Goal: Book appointment/travel/reservation

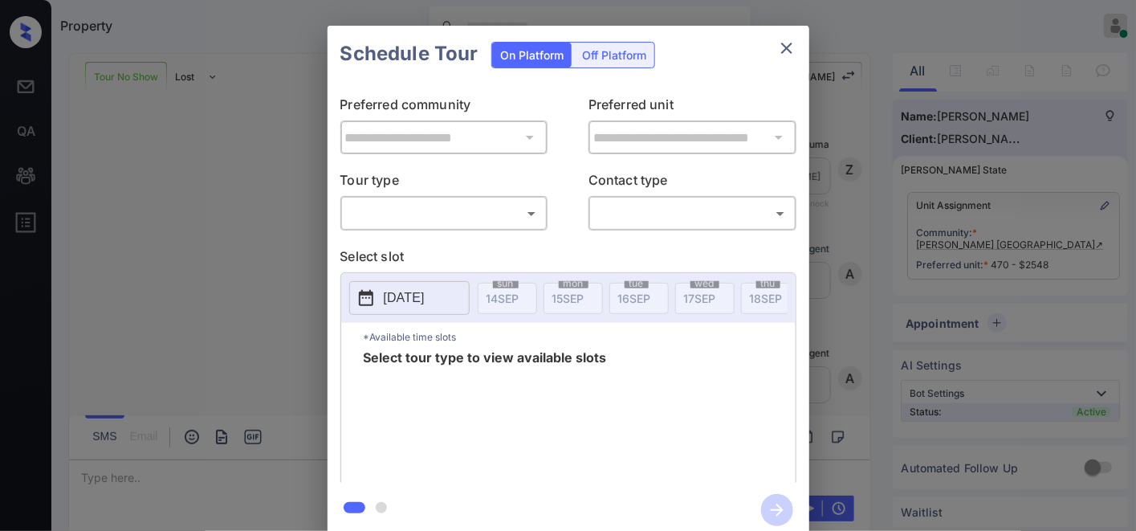
scroll to position [4580, 0]
click at [522, 206] on body "Property [PERSON_NAME] Online Set yourself offline Set yourself on break Profil…" at bounding box center [568, 265] width 1136 height 531
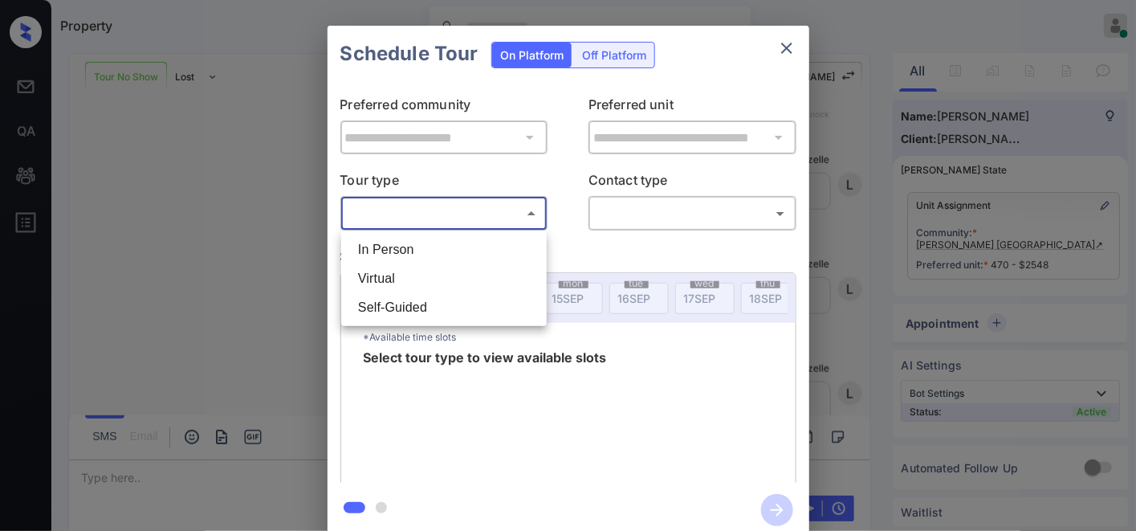
click at [493, 250] on li "In Person" at bounding box center [444, 249] width 198 height 29
type input "********"
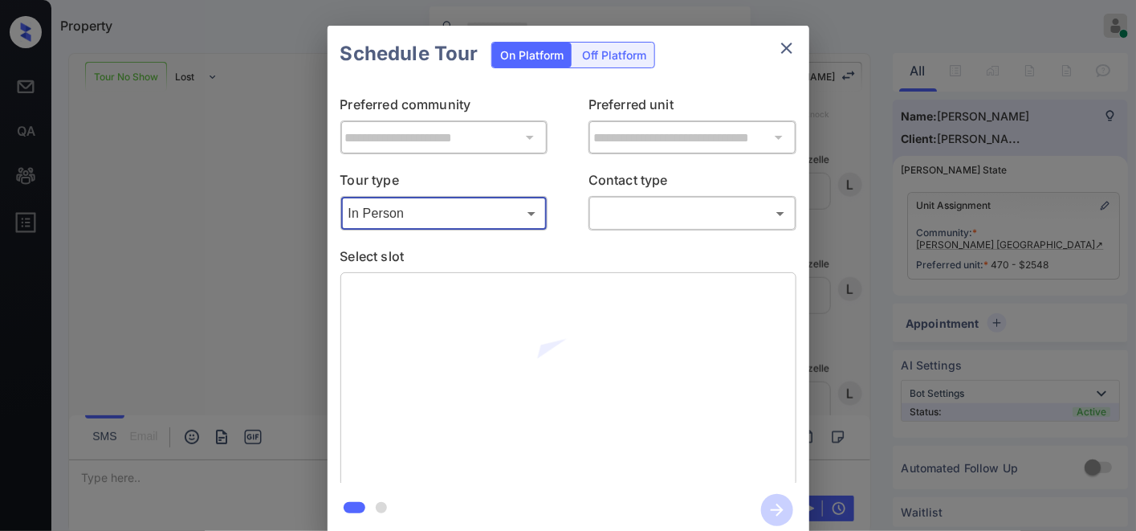
click at [654, 217] on body "Property [PERSON_NAME] Online Set yourself offline Set yourself on break Profil…" at bounding box center [568, 265] width 1136 height 531
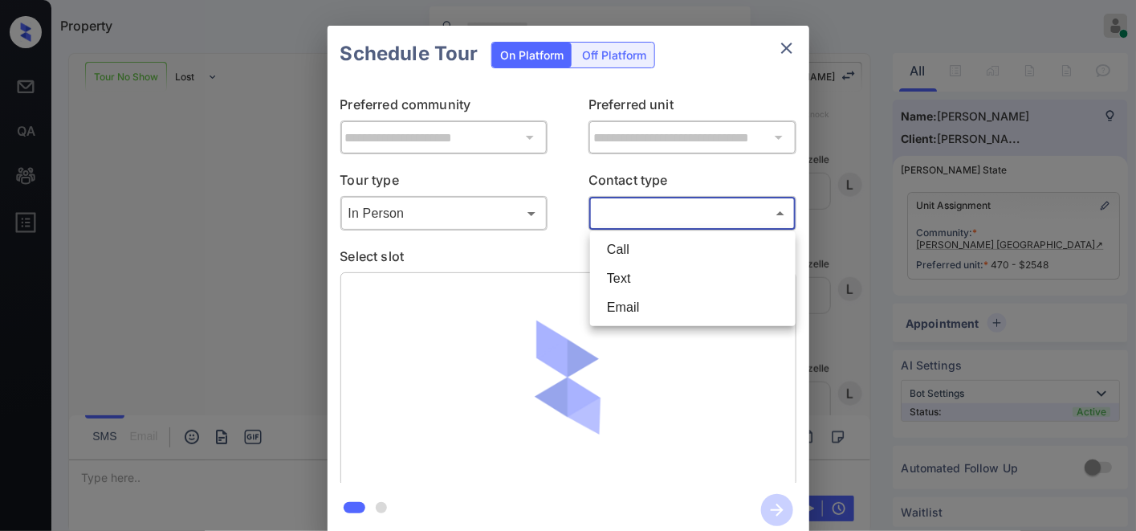
click at [675, 275] on li "Text" at bounding box center [693, 278] width 198 height 29
type input "****"
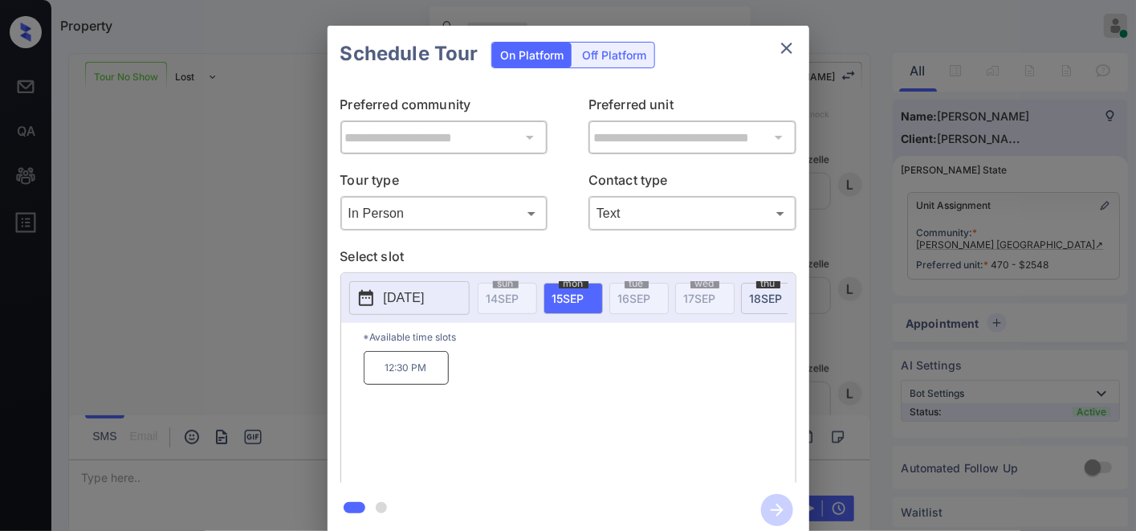
click at [727, 57] on div "Schedule Tour On Platform Off Platform" at bounding box center [569, 54] width 482 height 56
click at [425, 307] on p "[DATE]" at bounding box center [404, 297] width 41 height 19
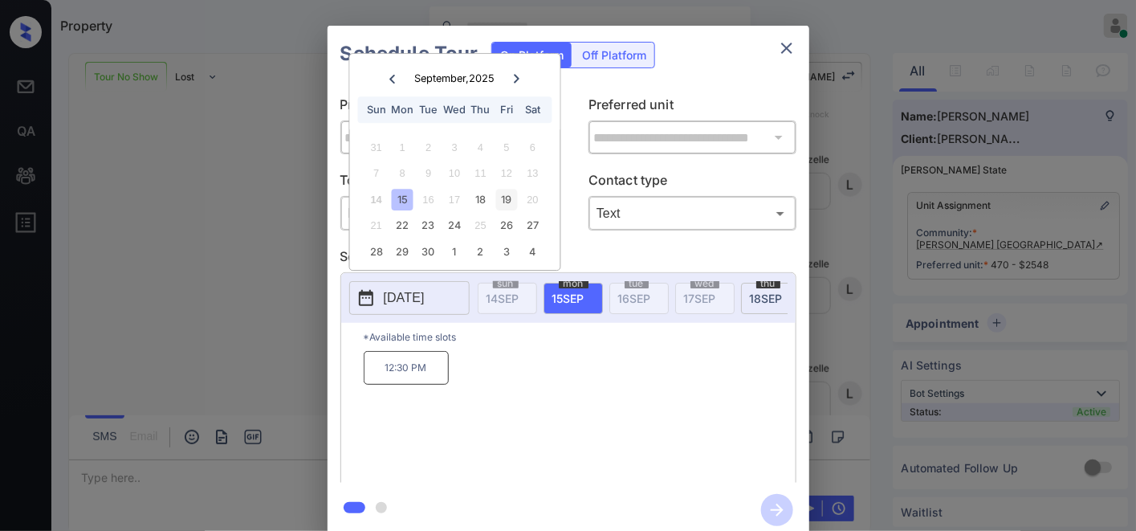
click at [511, 199] on div "19" at bounding box center [507, 200] width 22 height 22
click at [482, 199] on div "18" at bounding box center [481, 200] width 22 height 22
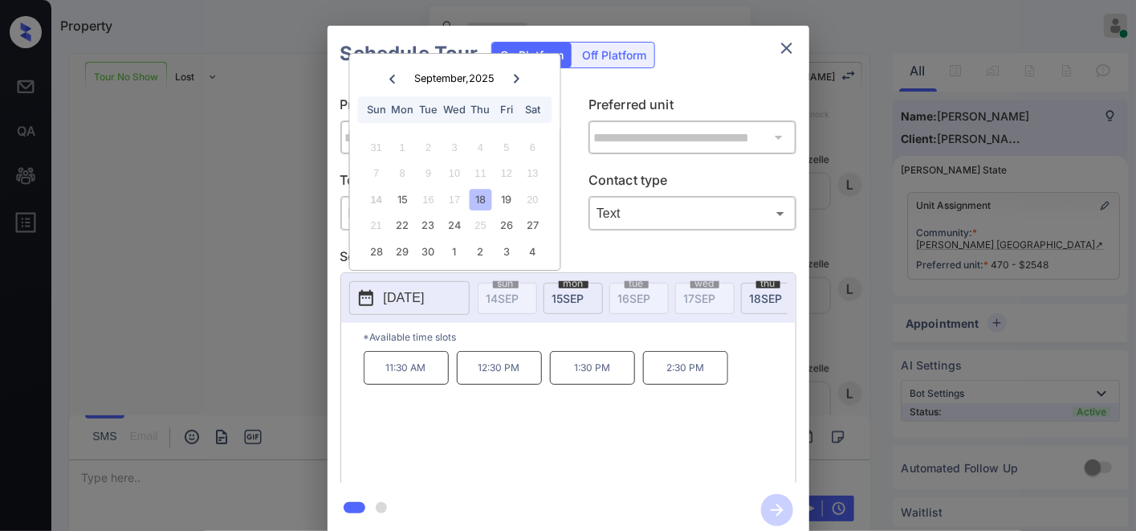
click at [509, 198] on div "19" at bounding box center [507, 200] width 22 height 22
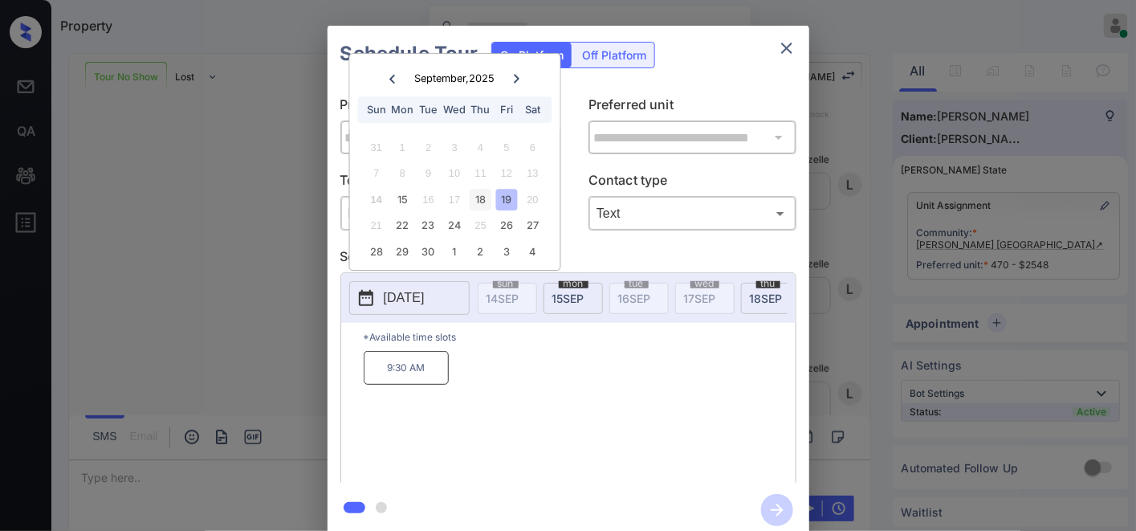
click at [474, 198] on div "18" at bounding box center [481, 200] width 22 height 22
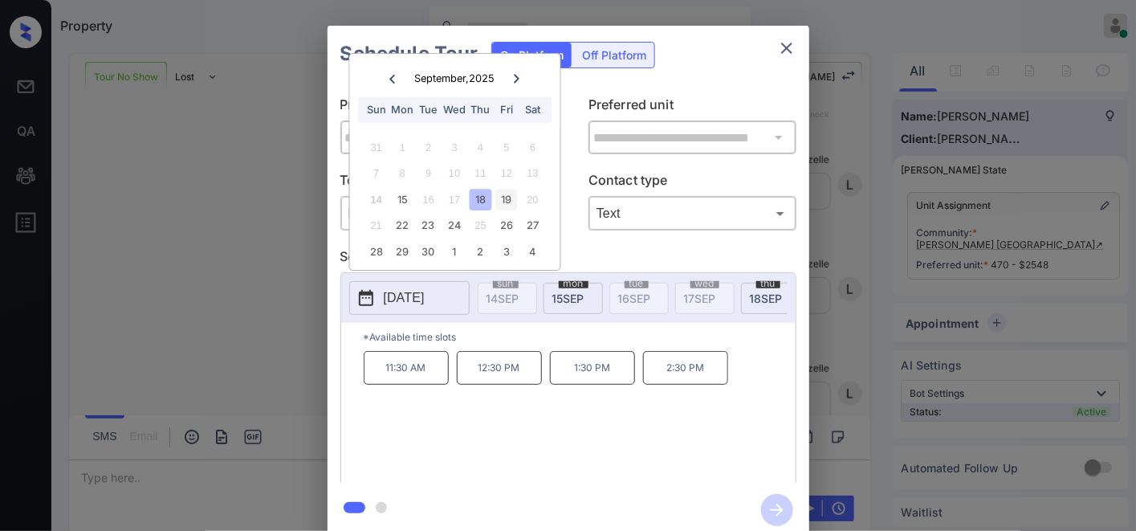
click at [511, 197] on div "19" at bounding box center [507, 200] width 22 height 22
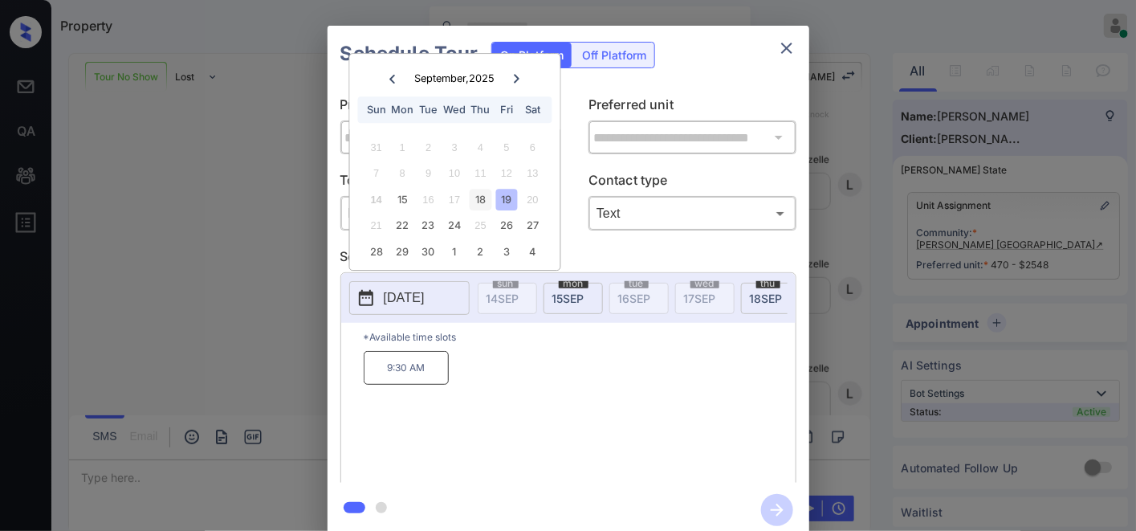
click at [476, 190] on div "18" at bounding box center [481, 200] width 22 height 22
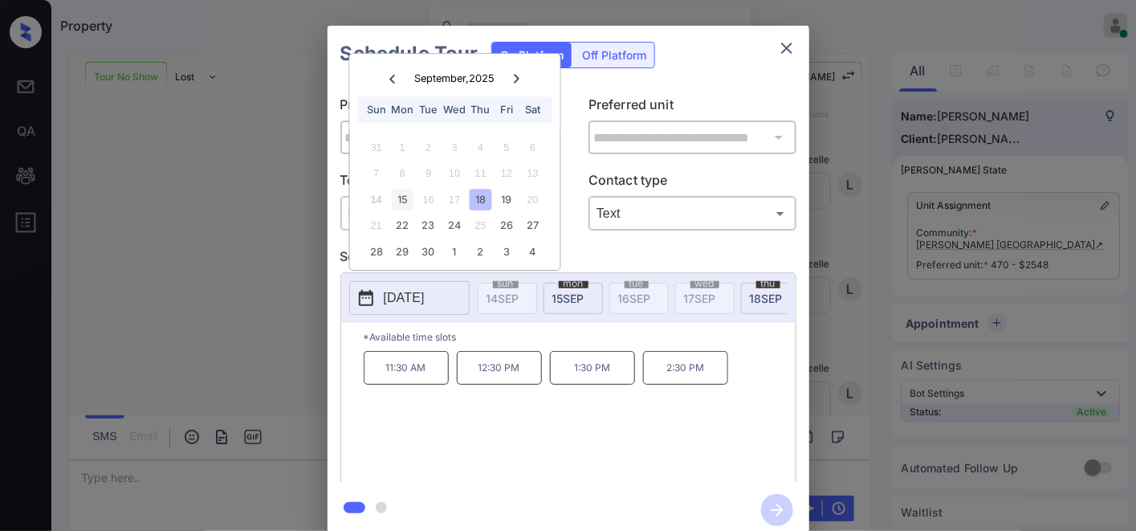
click at [405, 198] on div "15" at bounding box center [403, 200] width 22 height 22
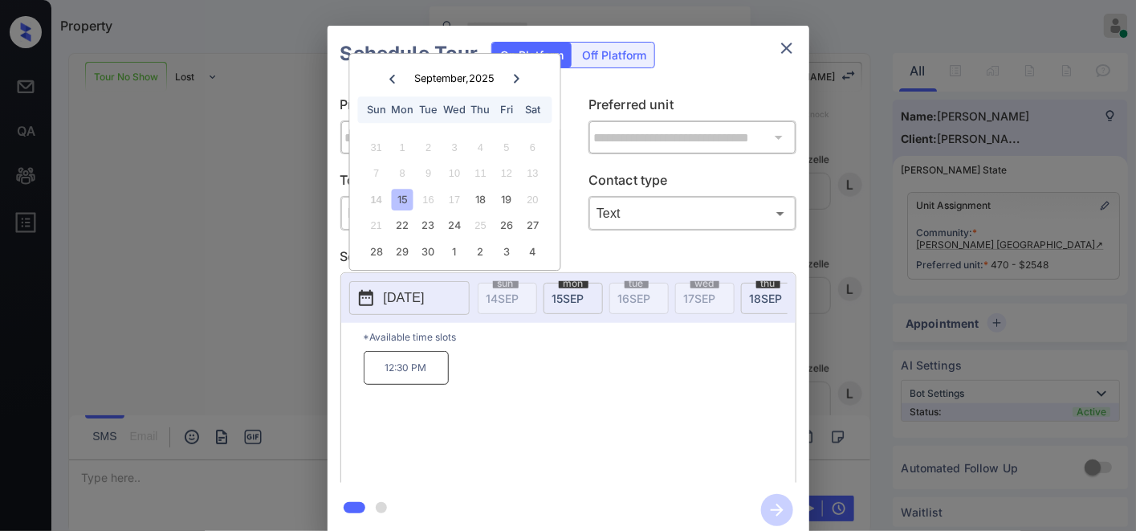
click at [967, 97] on div "**********" at bounding box center [568, 281] width 1136 height 563
